Goal: Information Seeking & Learning: Learn about a topic

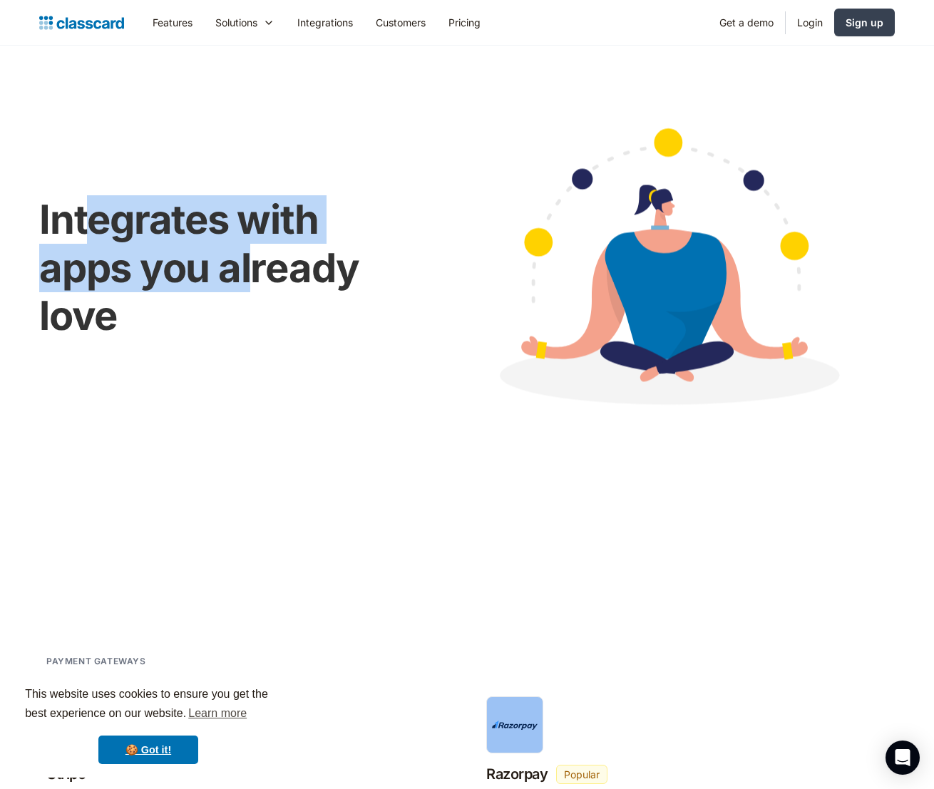
drag, startPoint x: 88, startPoint y: 227, endPoint x: 255, endPoint y: 266, distance: 171.2
click at [255, 266] on h1 "Integrates with apps you already love" at bounding box center [224, 268] width 370 height 144
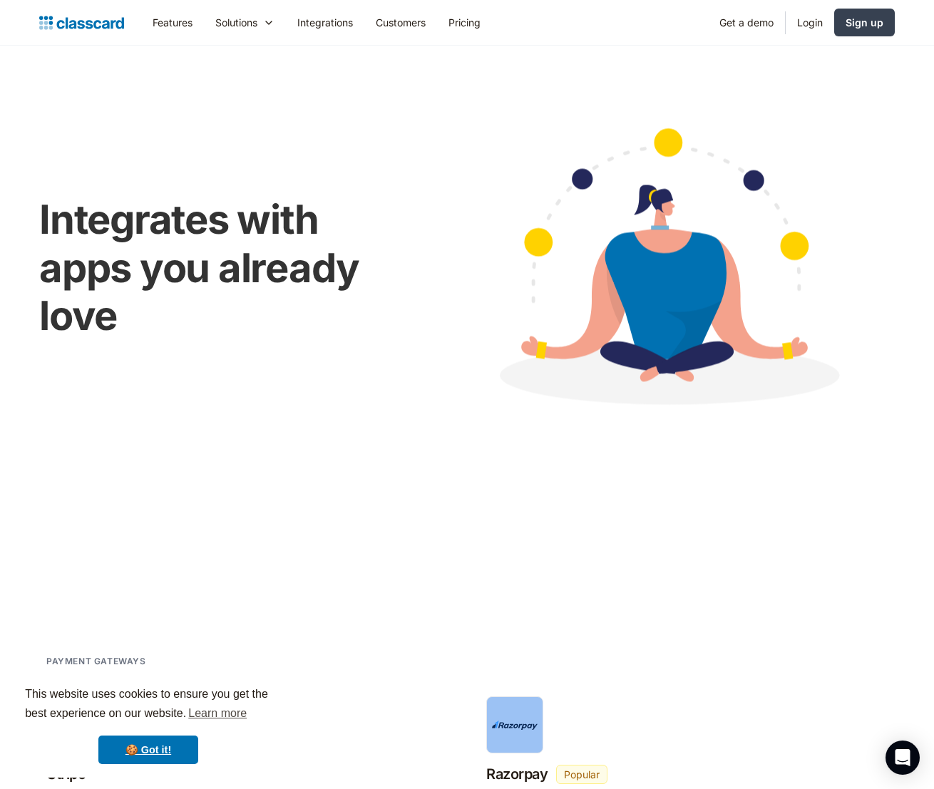
click at [287, 169] on div "Integrates with apps you already love" at bounding box center [466, 267] width 855 height 342
click at [169, 19] on link "Features" at bounding box center [172, 22] width 63 height 32
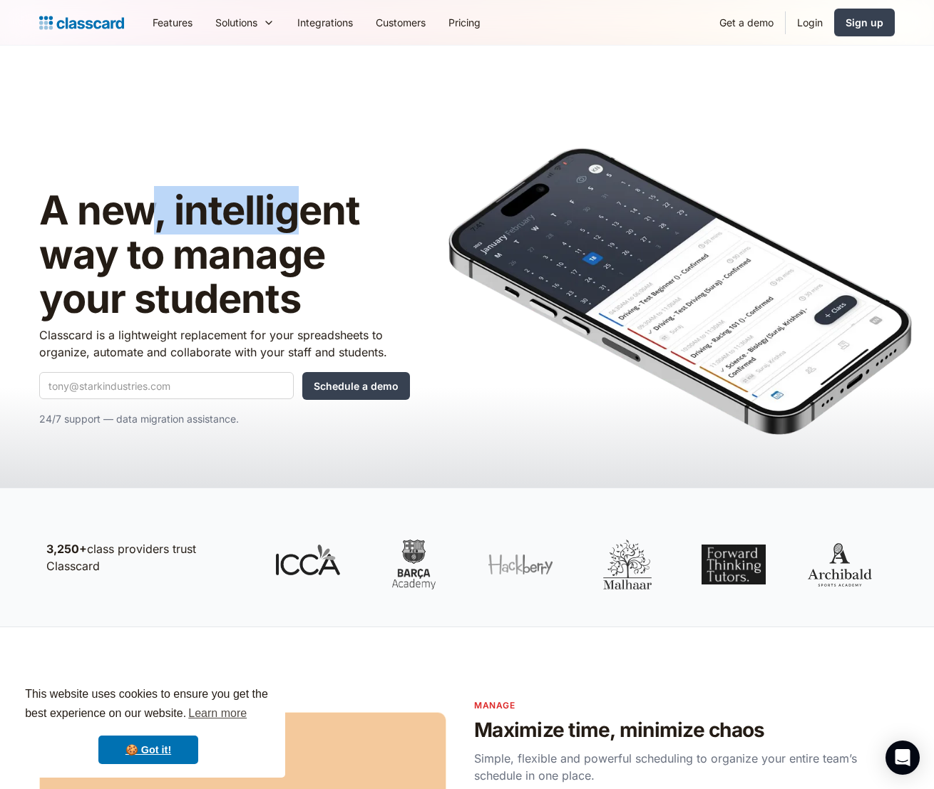
drag, startPoint x: 150, startPoint y: 207, endPoint x: 297, endPoint y: 205, distance: 147.6
click at [297, 205] on h1 "A new, intelligent way to manage your students" at bounding box center [224, 255] width 371 height 132
click at [363, 198] on h1 "A new, intelligent way to manage your students" at bounding box center [224, 255] width 371 height 132
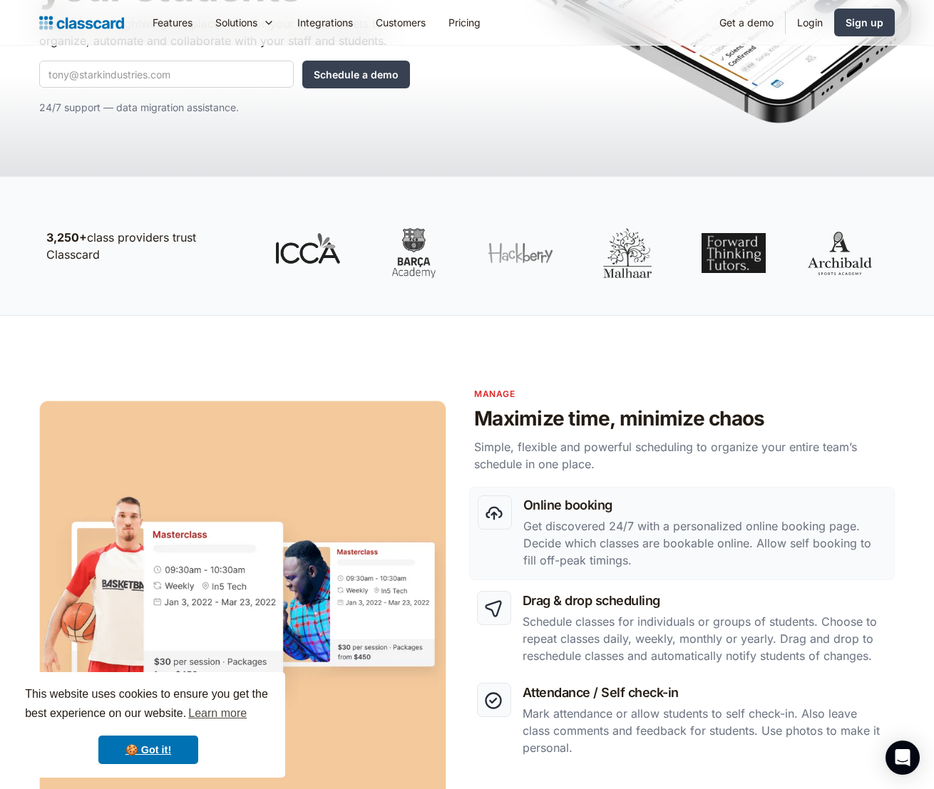
scroll to position [701, 0]
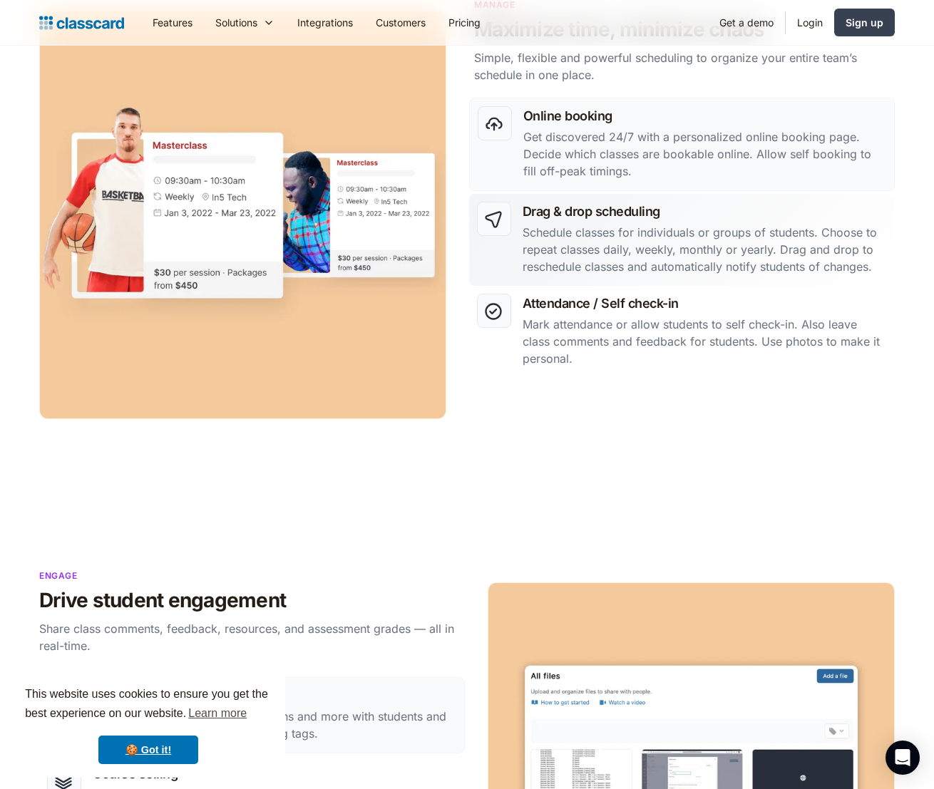
click at [577, 251] on p "Schedule classes for individuals or groups of students. Choose to repeat classe…" at bounding box center [705, 249] width 364 height 51
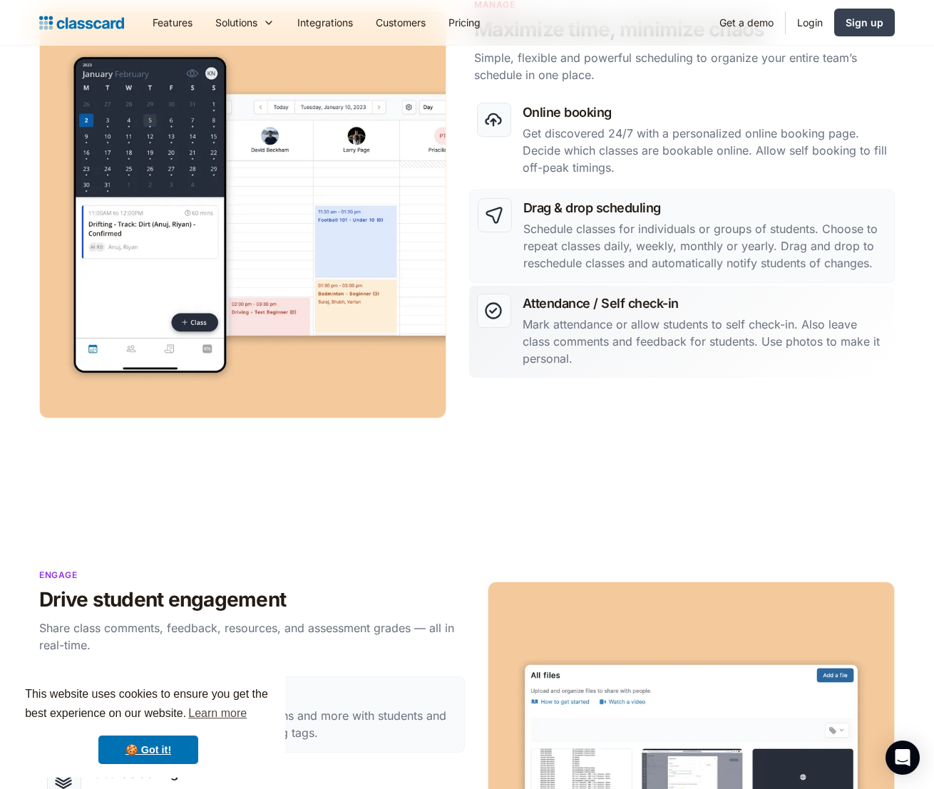
click at [596, 309] on h3 "Attendance / Self check-in" at bounding box center [705, 303] width 364 height 19
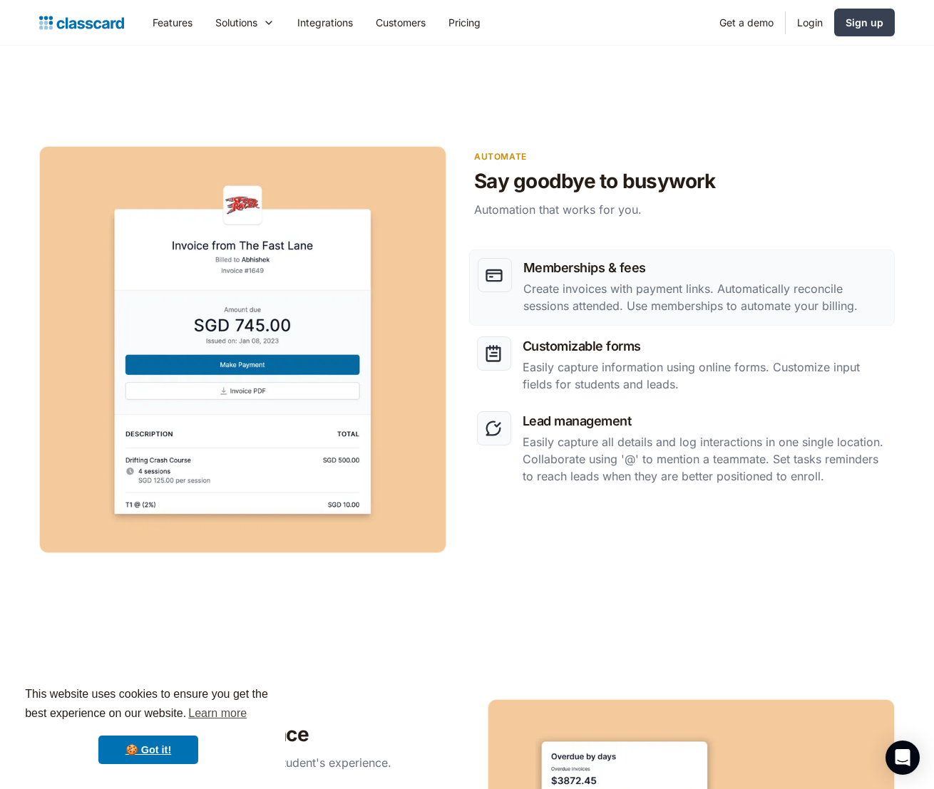
scroll to position [4186, 0]
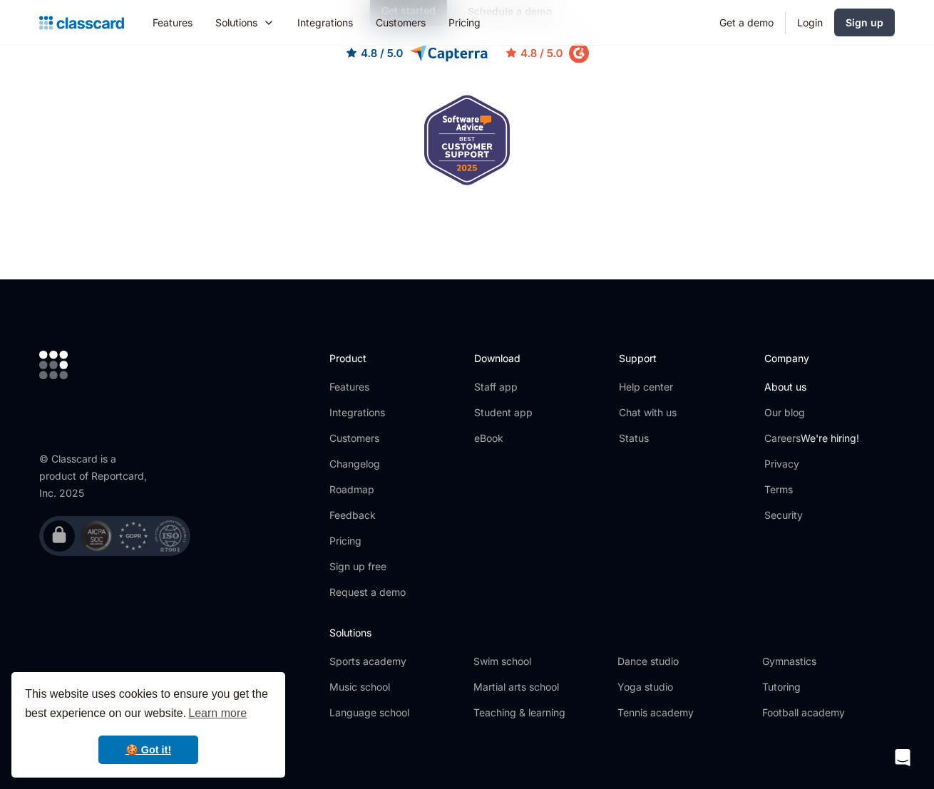
click at [790, 380] on link "About us" at bounding box center [811, 387] width 95 height 14
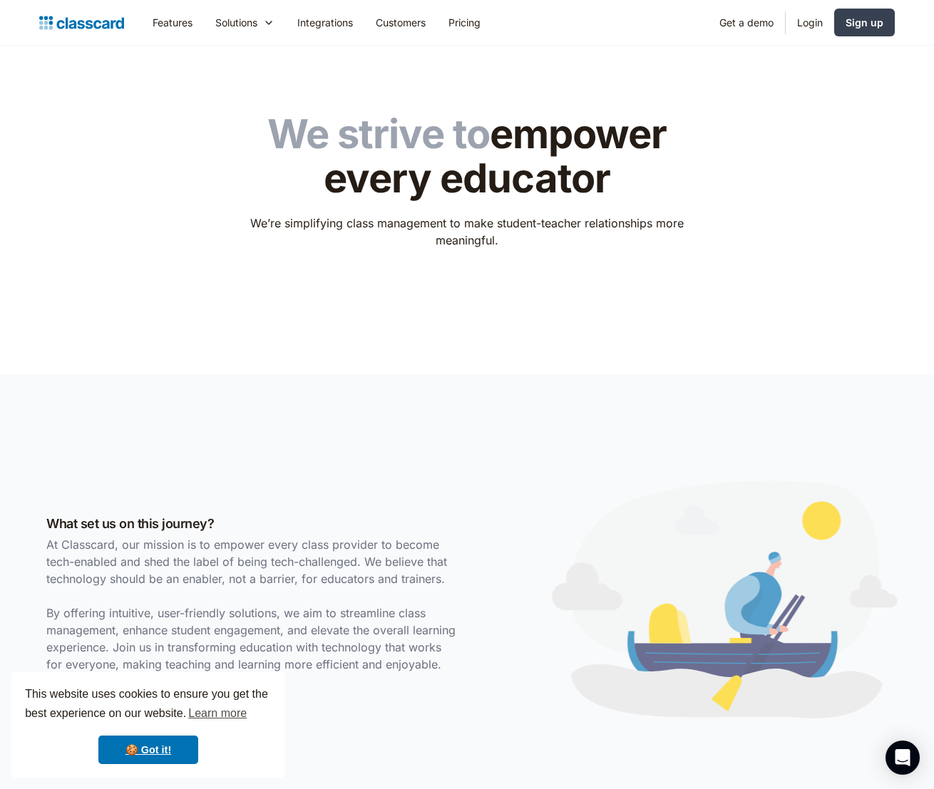
scroll to position [265, 0]
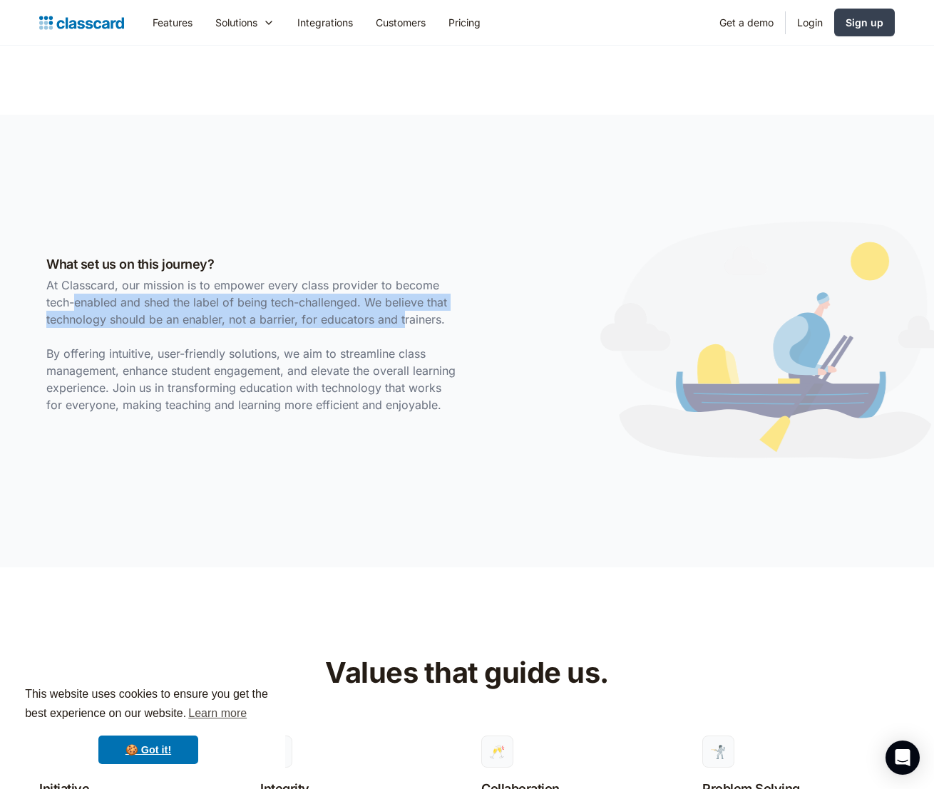
drag, startPoint x: 73, startPoint y: 297, endPoint x: 406, endPoint y: 298, distance: 333.6
click at [403, 309] on p "At Classcard, our mission is to empower every class provider to become tech-ena…" at bounding box center [252, 345] width 413 height 137
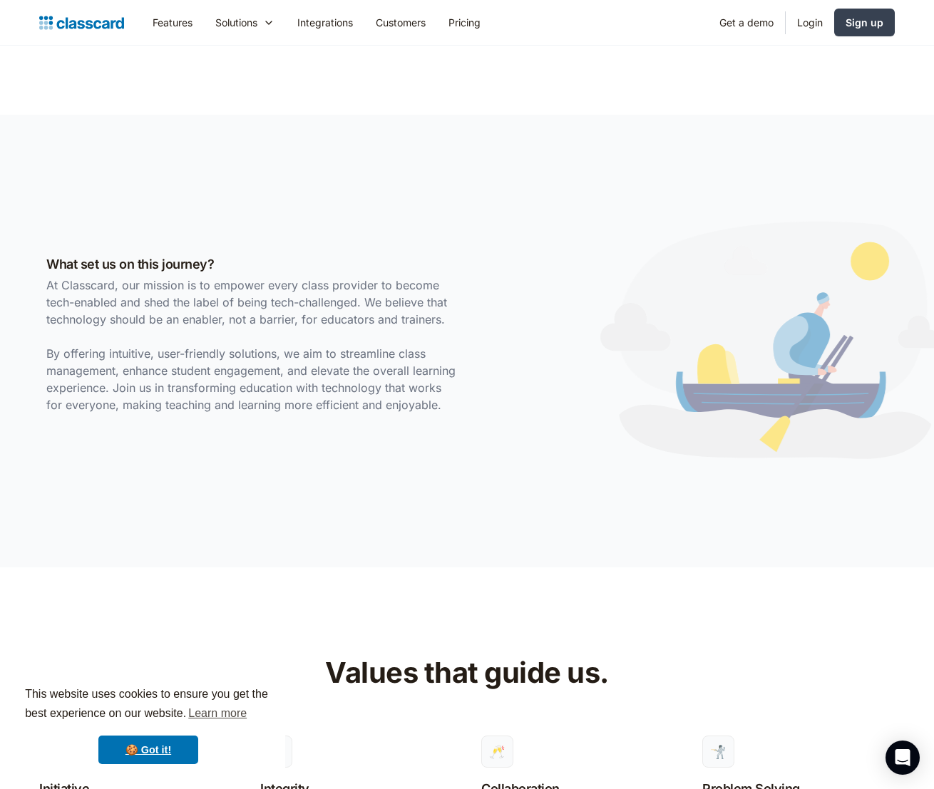
click at [438, 245] on div "What set us on this journey? At Classcard, our mission is to empower every clas…" at bounding box center [466, 341] width 855 height 310
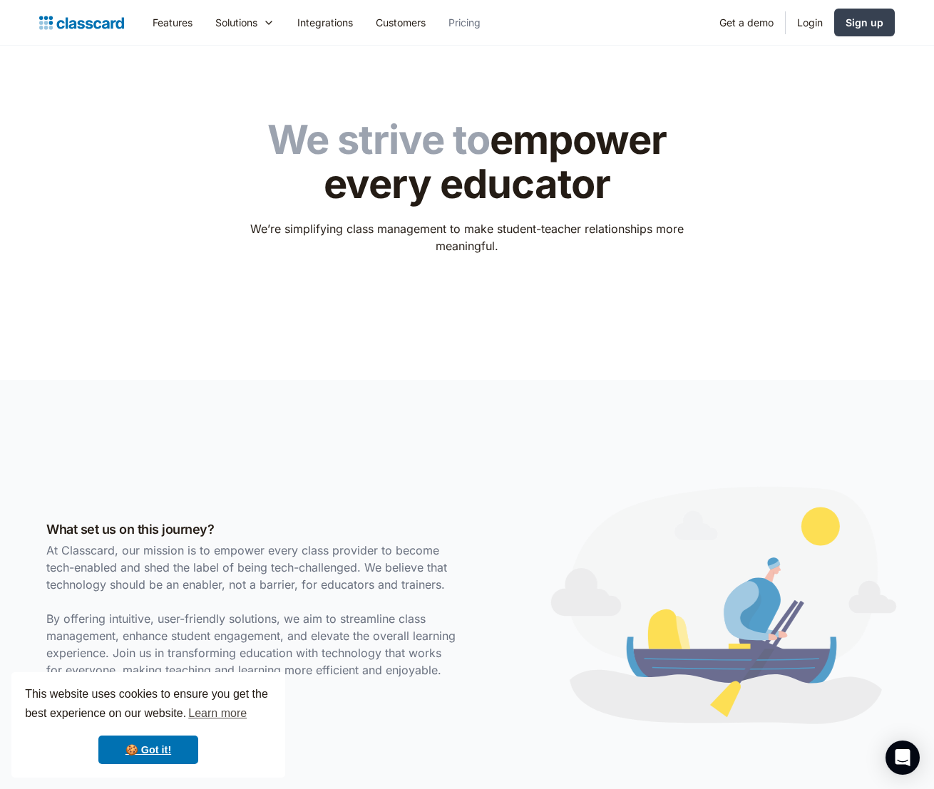
click at [468, 22] on link "Pricing" at bounding box center [464, 22] width 55 height 32
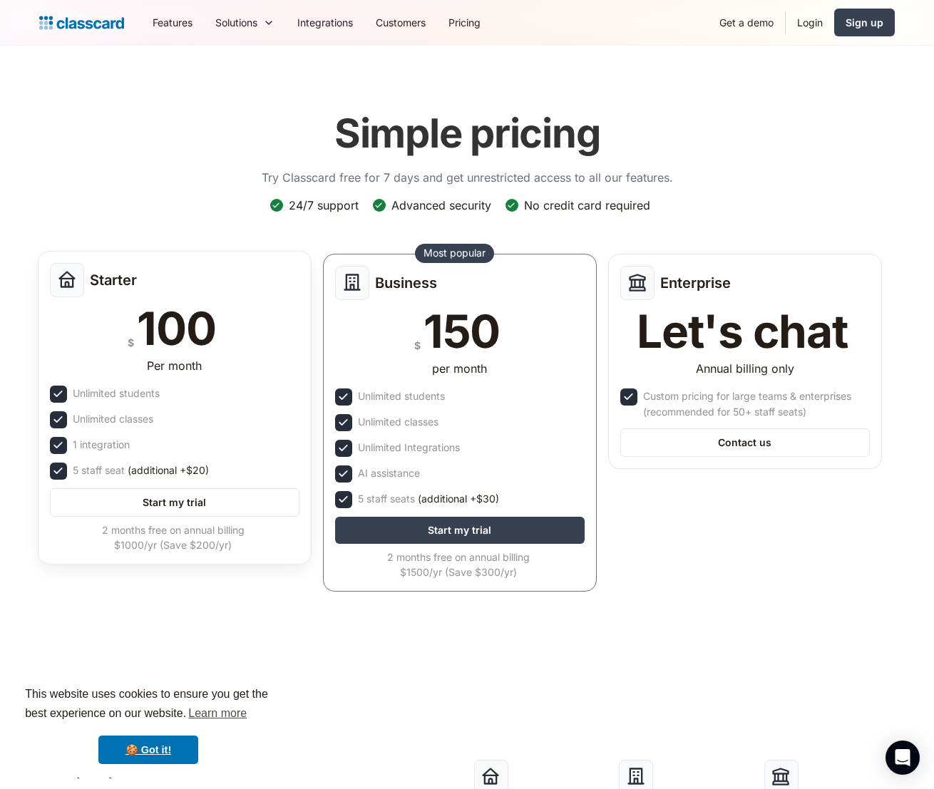
click at [54, 393] on img at bounding box center [58, 393] width 15 height 15
click at [59, 422] on img at bounding box center [58, 419] width 15 height 15
click at [48, 468] on div "Starter $ 100 Per month Unlimited students Unlimited classes 1 integration 5 st…" at bounding box center [175, 408] width 274 height 314
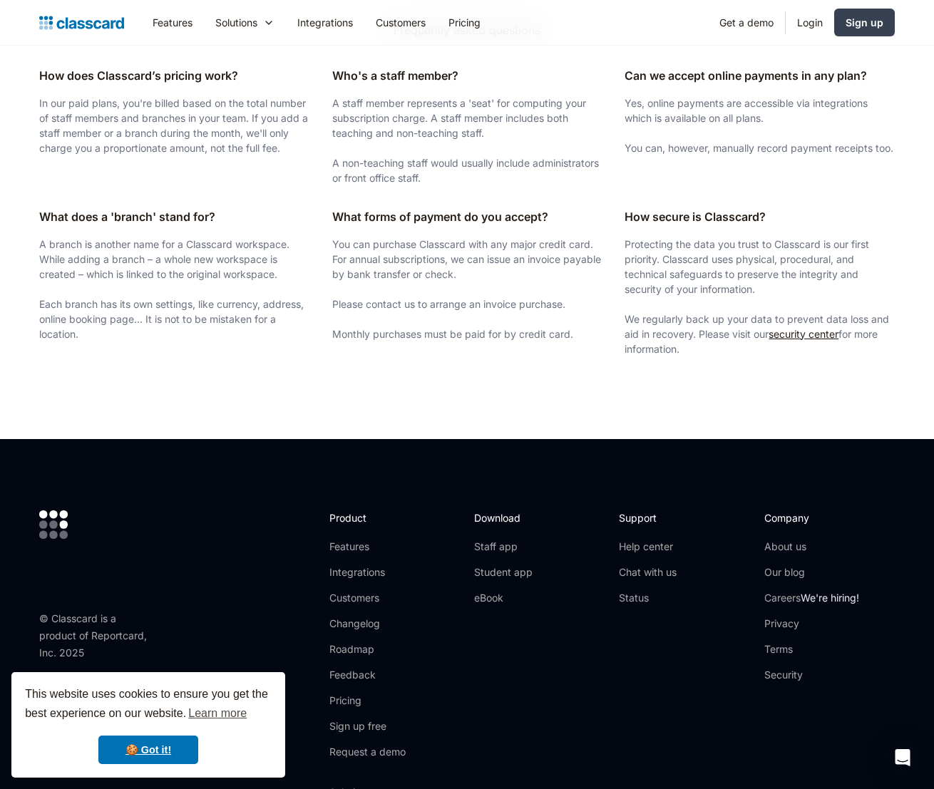
scroll to position [2542, 0]
